Goal: Task Accomplishment & Management: Complete application form

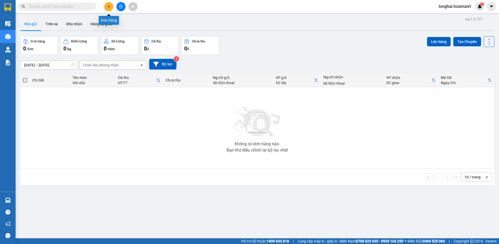
click at [109, 7] on icon "plus" at bounding box center [109, 7] width 4 height 4
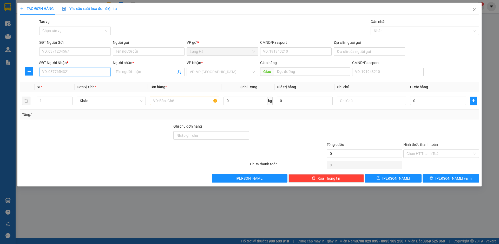
click at [75, 74] on input "SĐT Người Nhận *" at bounding box center [75, 72] width 72 height 8
type input "0827318161"
click at [62, 84] on div "0827318161 - [PERSON_NAME]" at bounding box center [74, 82] width 65 height 6
type input "VÂN"
type input "0827318161"
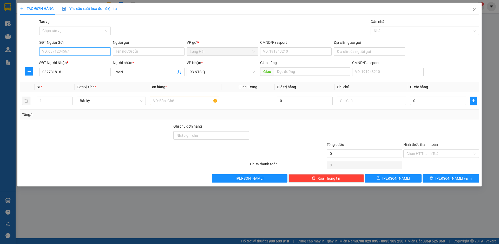
click at [70, 51] on input "SĐT Người Gửi" at bounding box center [75, 51] width 72 height 8
click at [72, 63] on div "0937506743 - [PERSON_NAME]" at bounding box center [74, 62] width 65 height 6
type input "0937506743"
type input "Hung"
type input "077085000067"
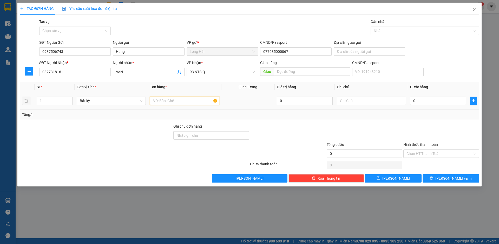
click at [192, 103] on input "text" at bounding box center [184, 100] width 69 height 8
type input "pb"
click at [421, 104] on input "0" at bounding box center [438, 100] width 56 height 8
type input "3"
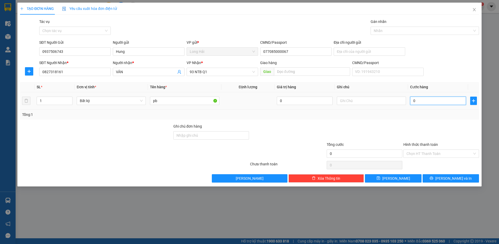
type input "3"
type input "30"
type input "30.000"
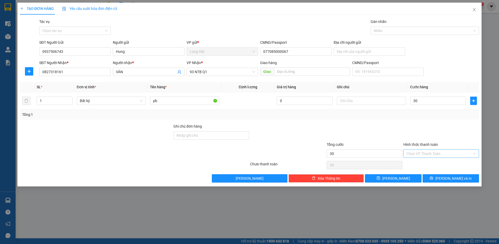
type input "30.000"
click at [447, 155] on input "Hình thức thanh toán" at bounding box center [440, 154] width 66 height 8
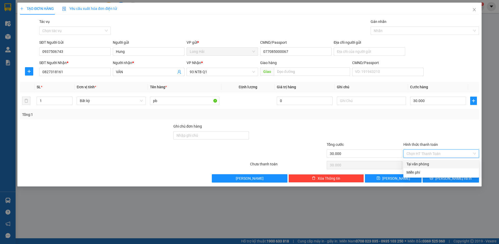
click at [445, 163] on div "Tại văn phòng" at bounding box center [441, 164] width 69 height 6
type input "0"
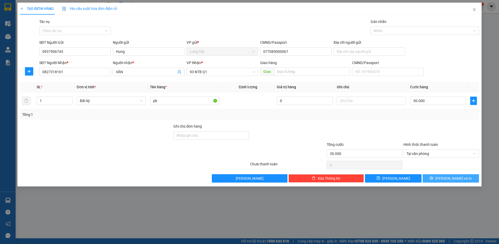
click at [449, 180] on span "[PERSON_NAME] và In" at bounding box center [454, 178] width 36 height 6
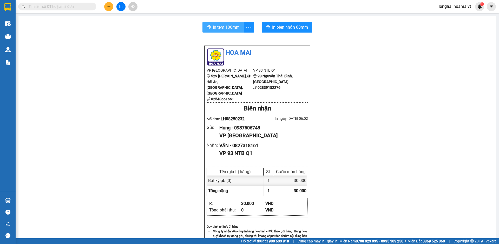
click at [220, 30] on span "In tem 100mm" at bounding box center [226, 27] width 27 height 7
